Goal: Book appointment/travel/reservation

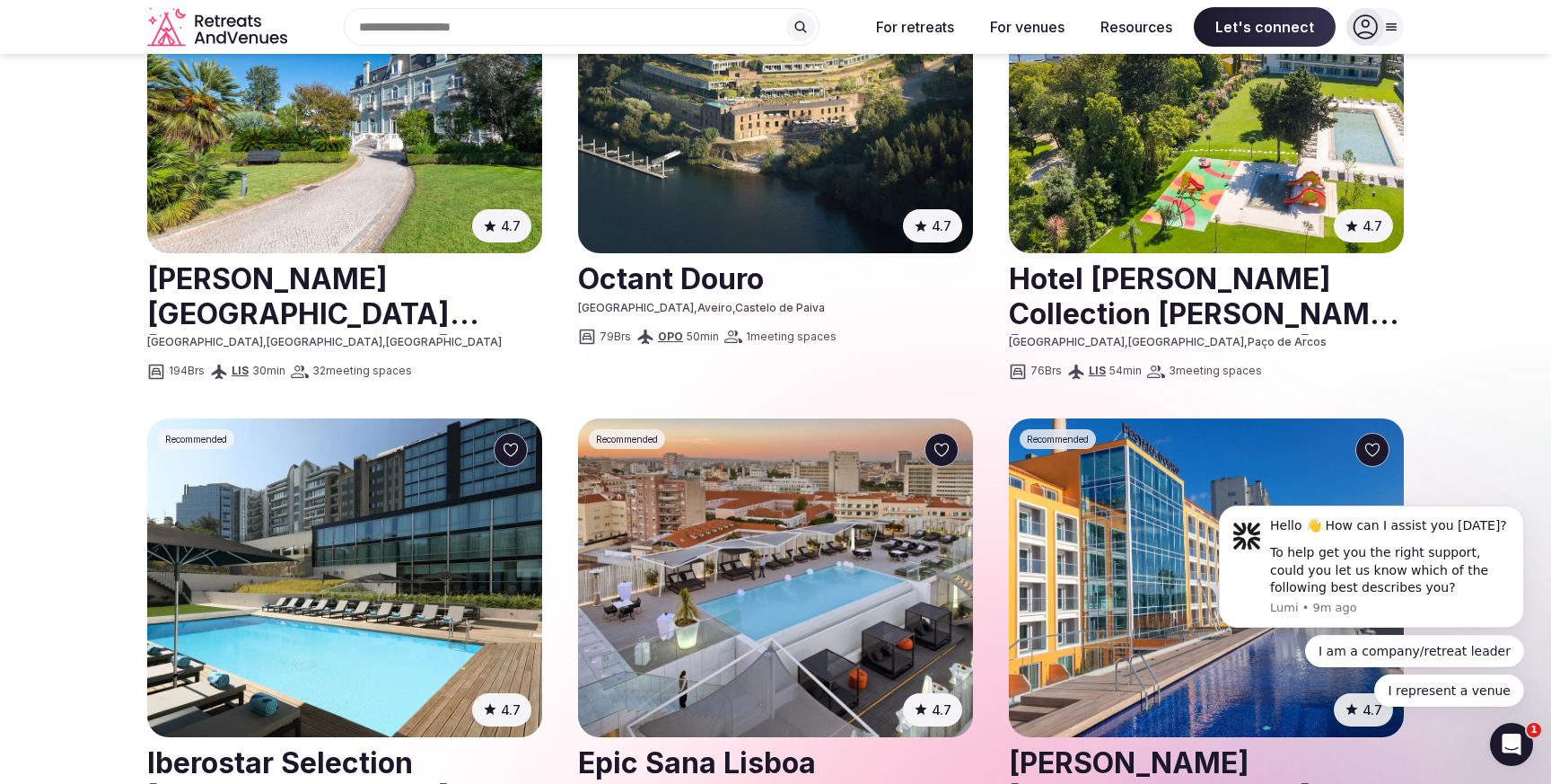
scroll to position [1593, 0]
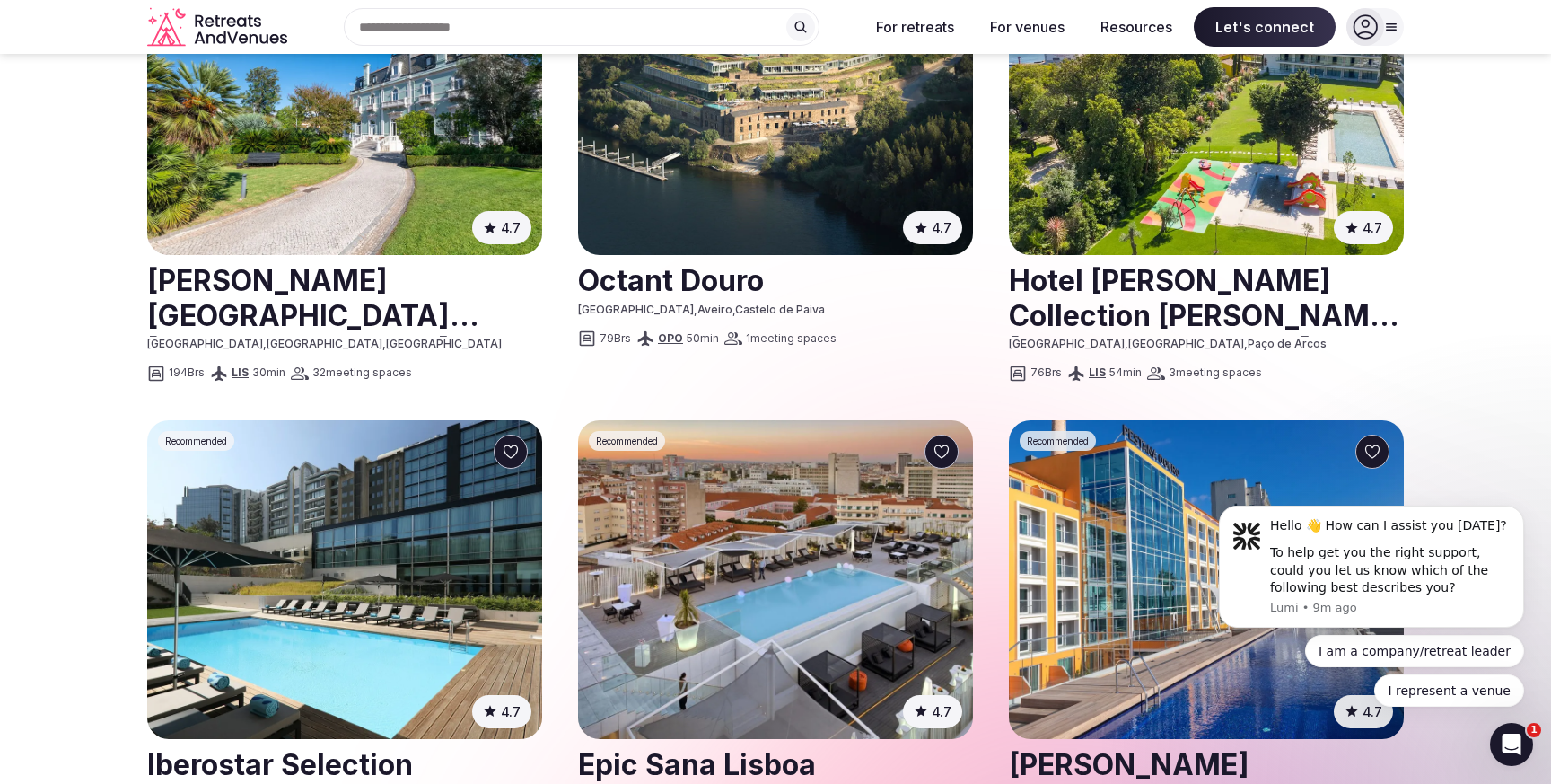
click at [1225, 257] on link at bounding box center [1207, 296] width 395 height 80
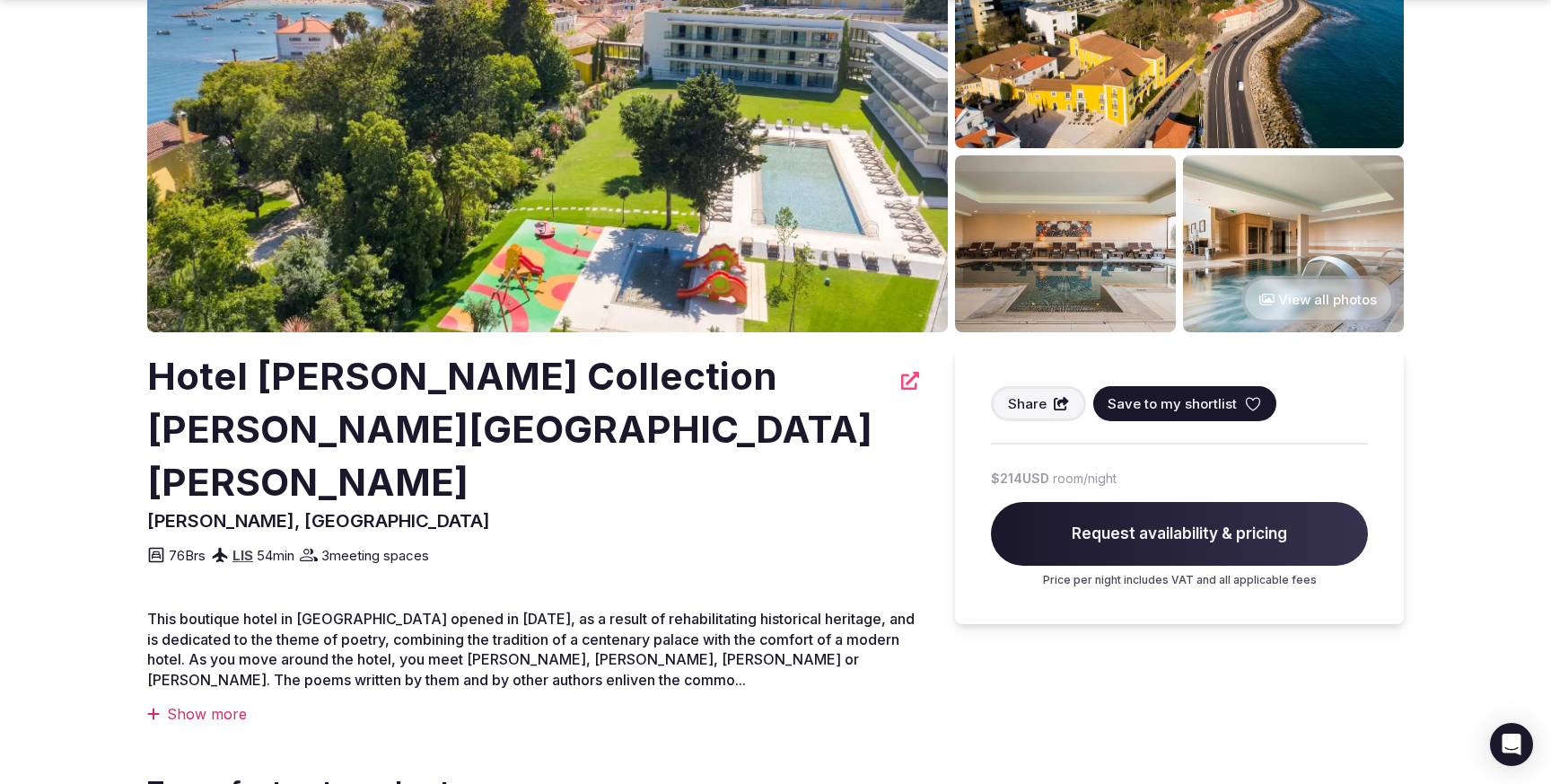
scroll to position [195, 0]
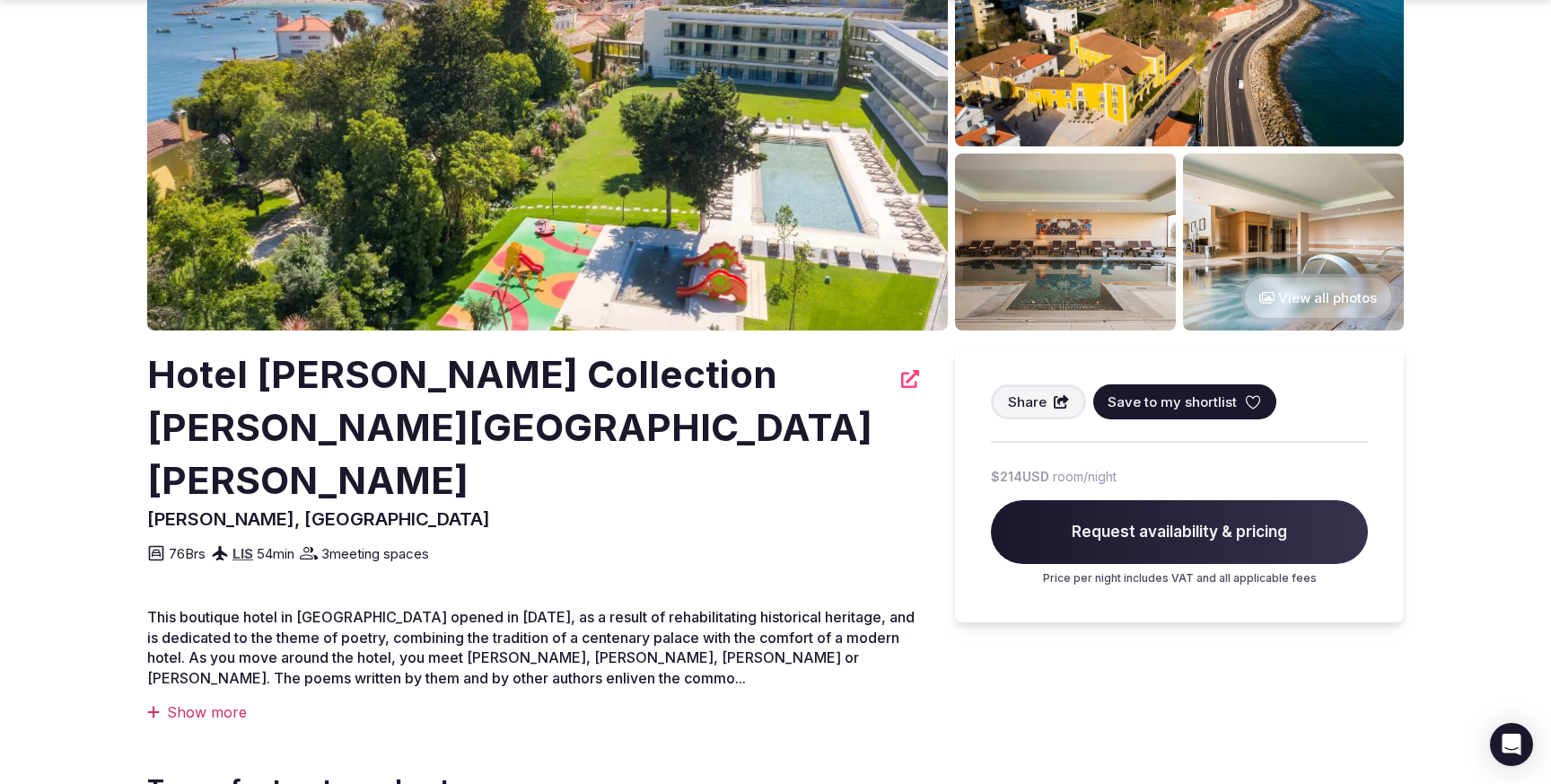
click at [210, 702] on div "Show more" at bounding box center [533, 712] width 772 height 20
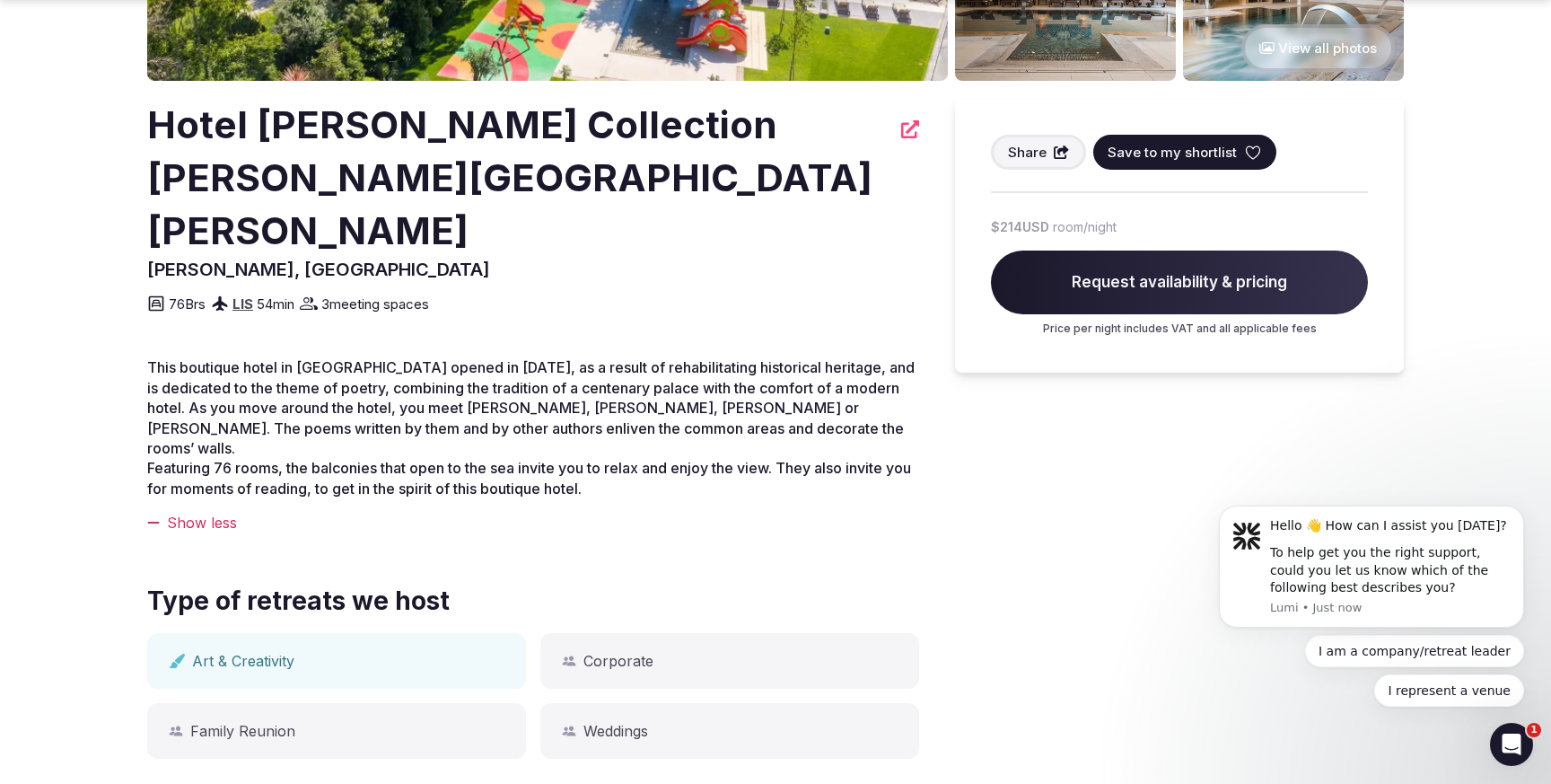
scroll to position [464, 0]
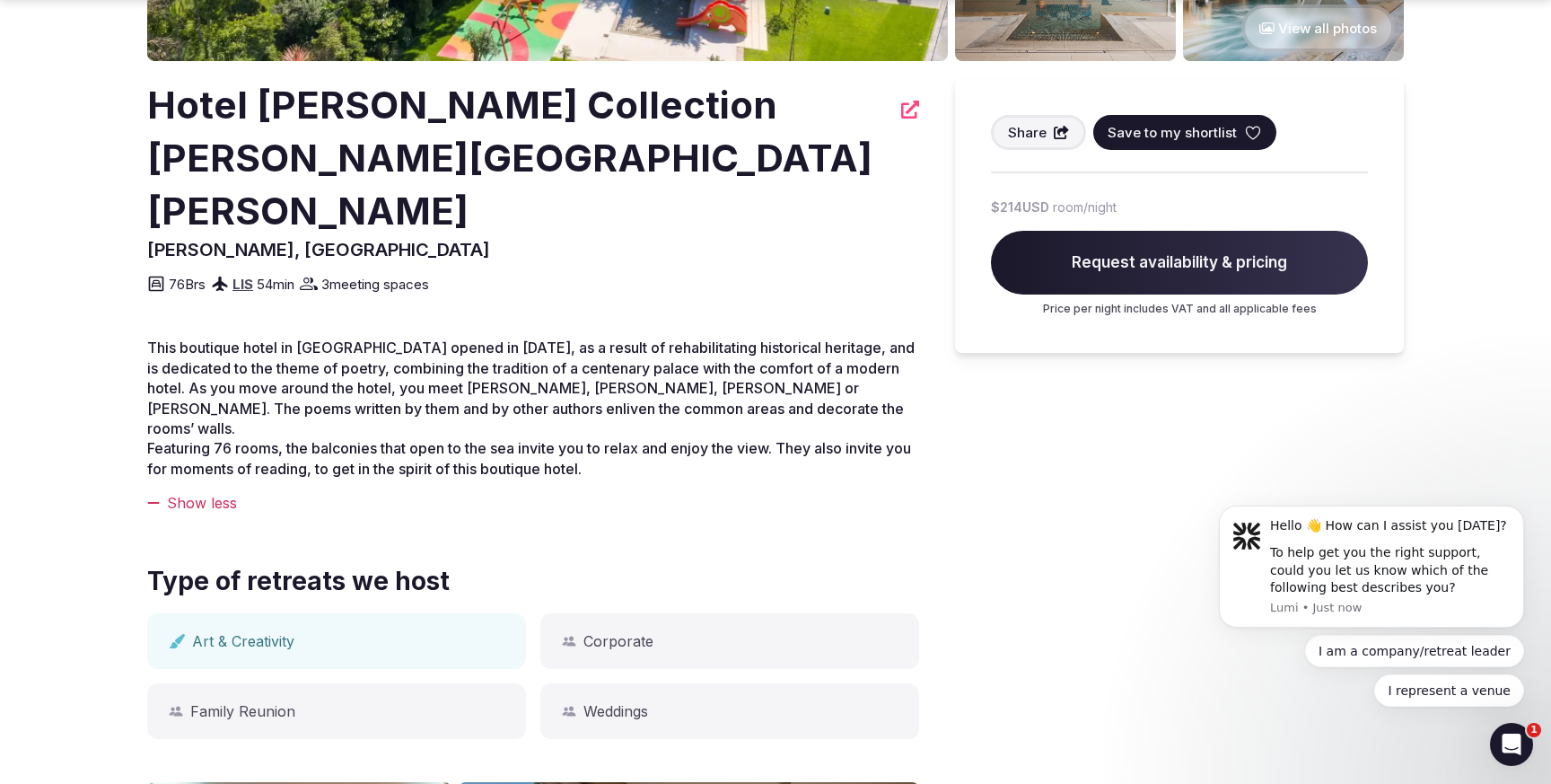
click at [621, 409] on p "This boutique hotel in Lisbon opened in 2013, as a result of rehabilitating his…" at bounding box center [533, 408] width 772 height 141
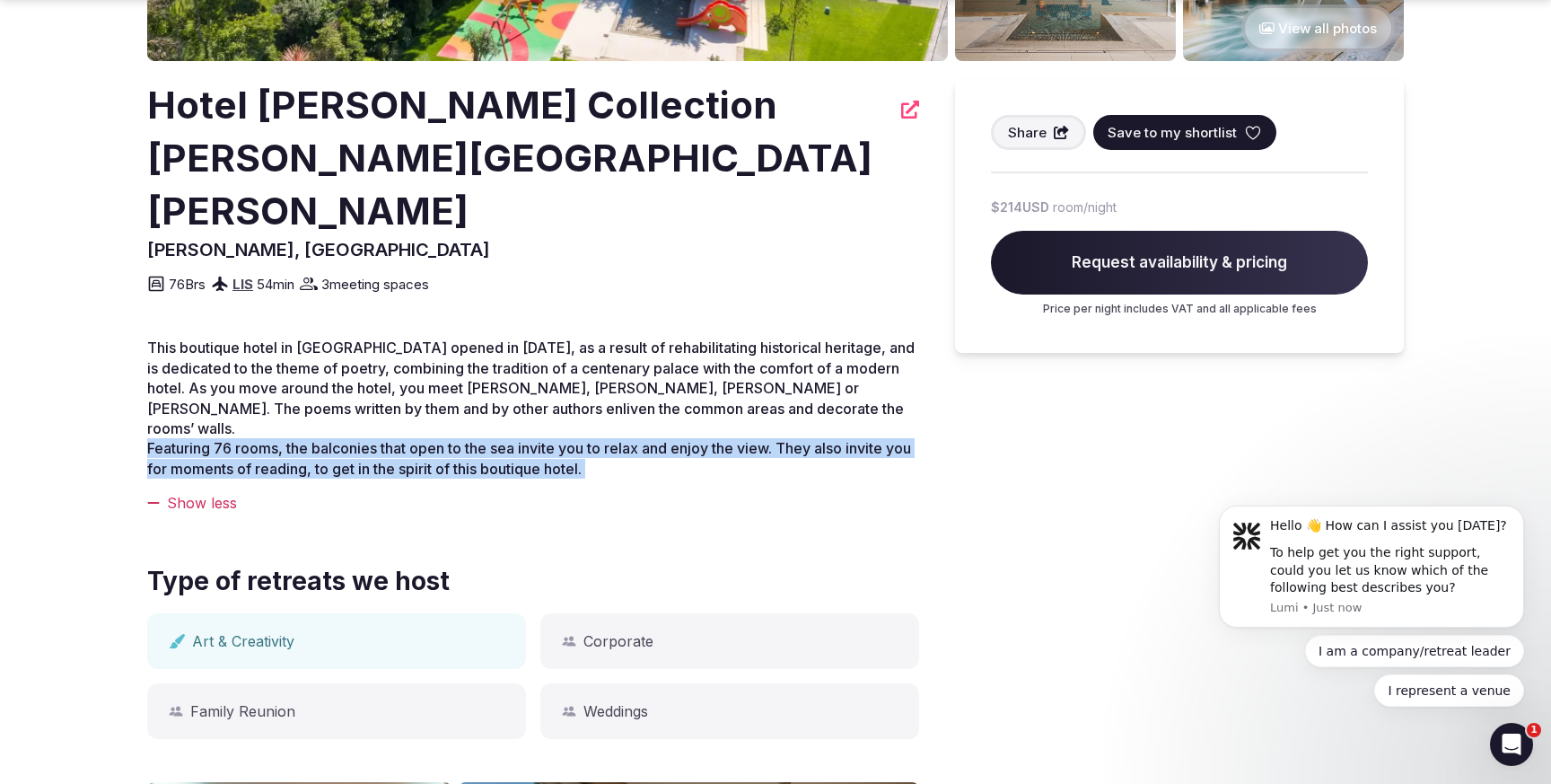
click at [621, 409] on p "This boutique hotel in Lisbon opened in 2013, as a result of rehabilitating his…" at bounding box center [533, 408] width 772 height 141
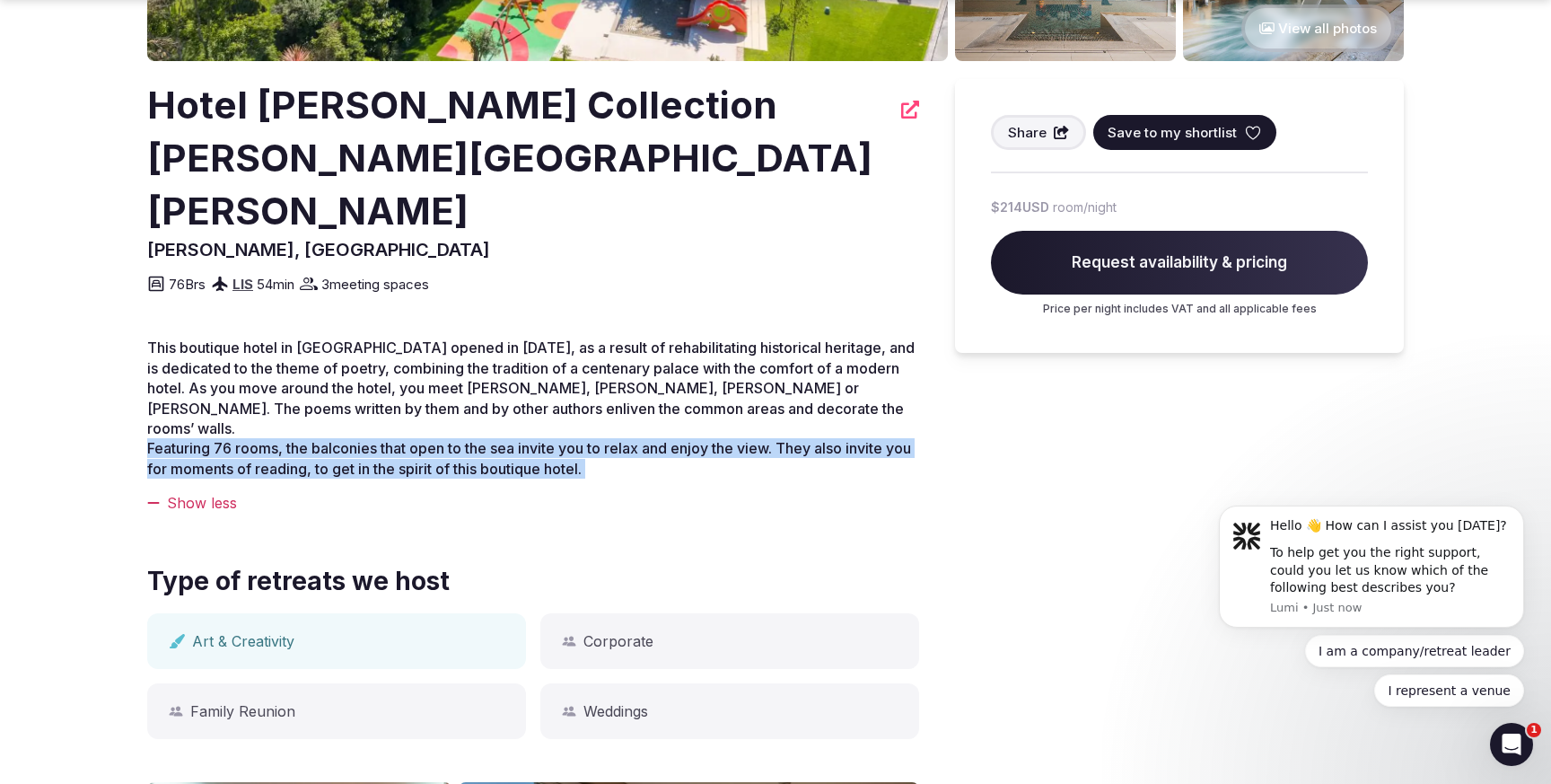
click at [621, 409] on p "This boutique hotel in Lisbon opened in 2013, as a result of rehabilitating his…" at bounding box center [533, 408] width 772 height 141
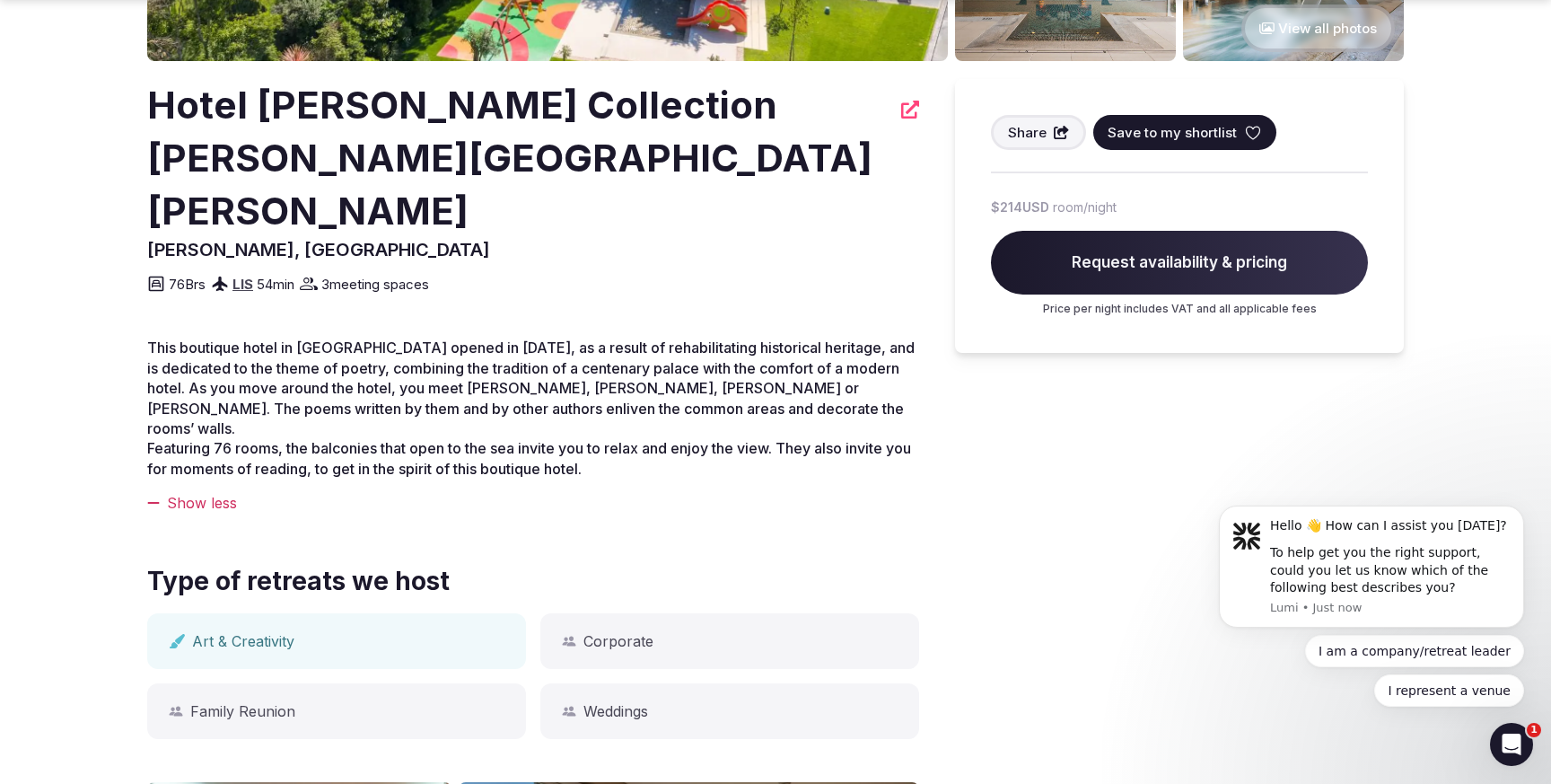
click at [1094, 264] on span "Request availability & pricing" at bounding box center [1179, 263] width 377 height 65
